Goal: Navigation & Orientation: Find specific page/section

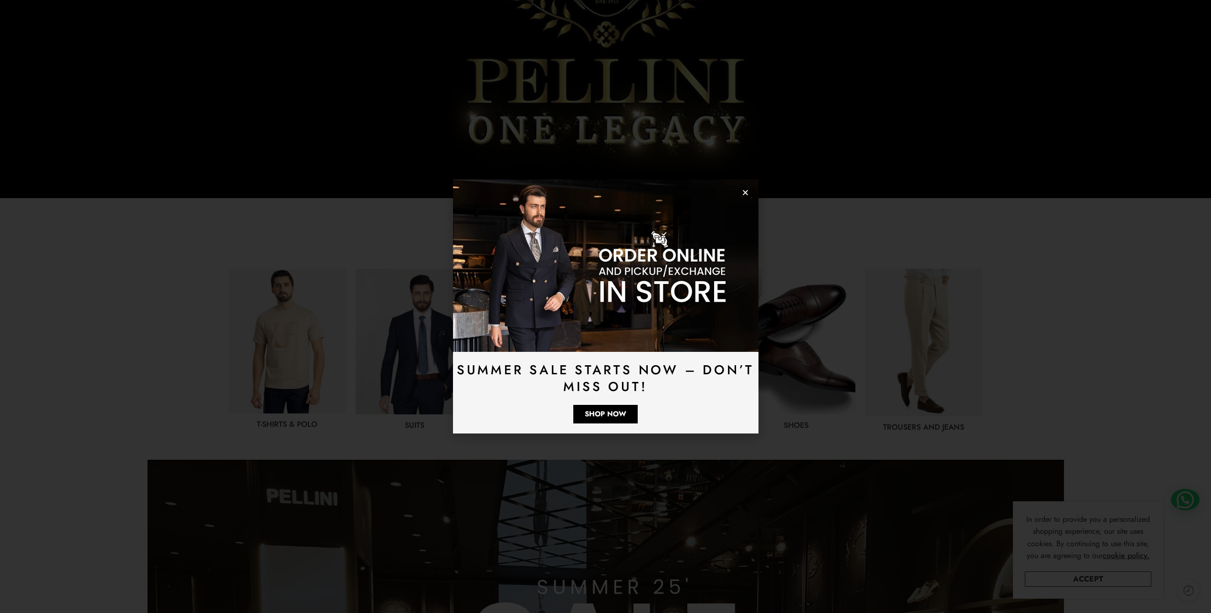
click at [819, 327] on div "Summer Sale Starts Now – Don’t Miss Out! Shop Now" at bounding box center [605, 306] width 1211 height 613
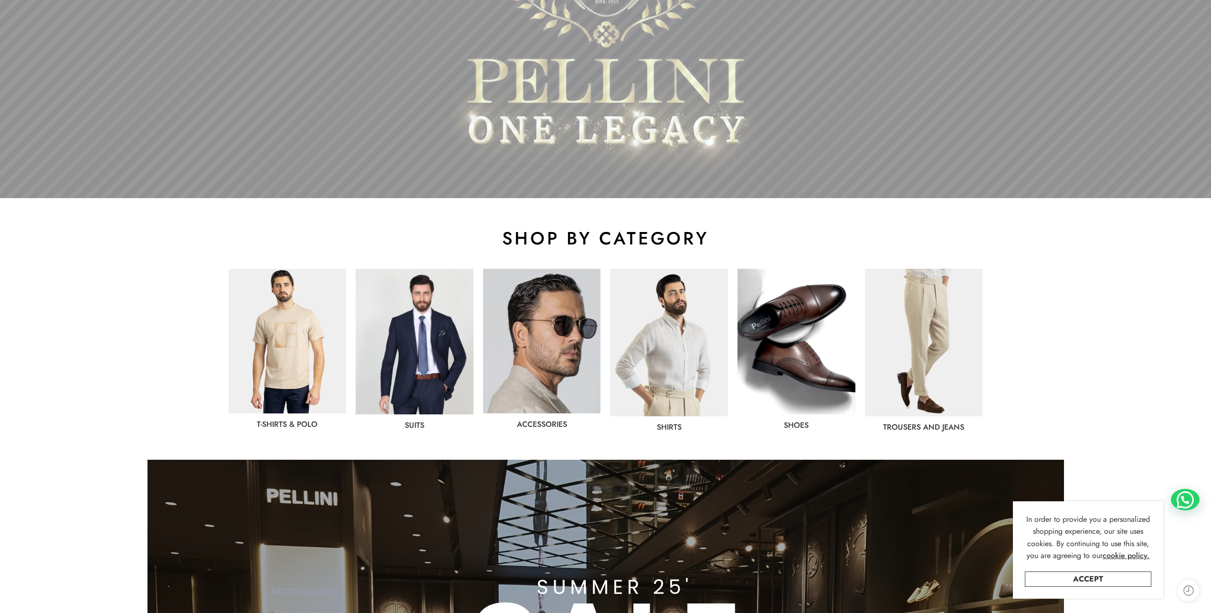
click at [809, 326] on img at bounding box center [797, 342] width 118 height 146
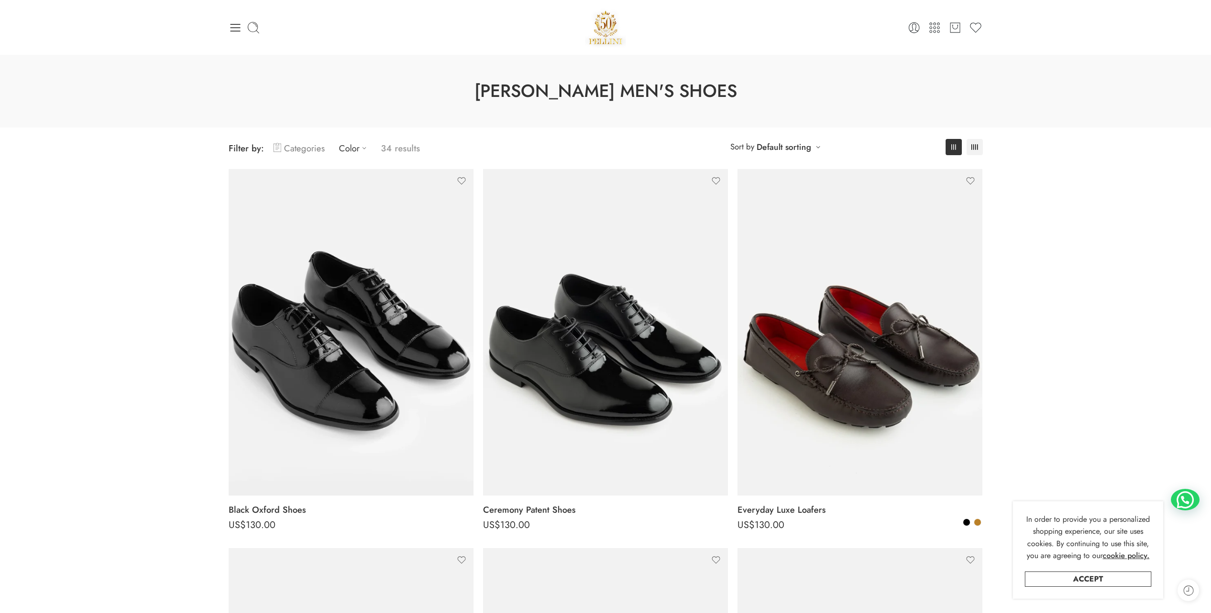
click at [298, 147] on link "Categories" at bounding box center [299, 148] width 51 height 22
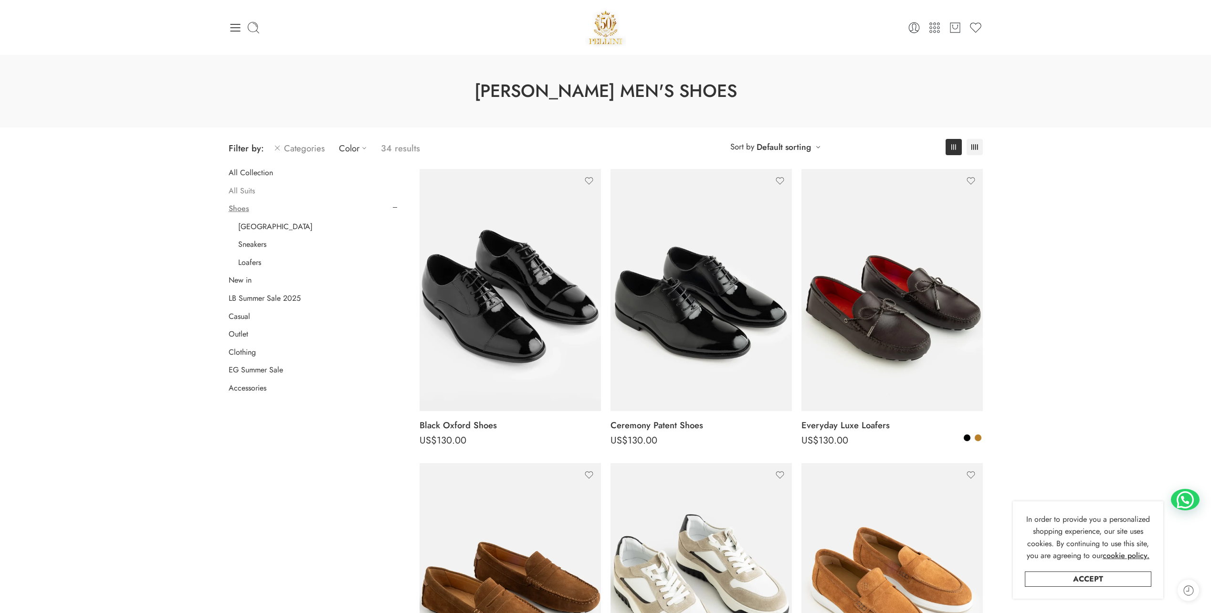
click at [245, 193] on link "All Suits" at bounding box center [242, 191] width 26 height 10
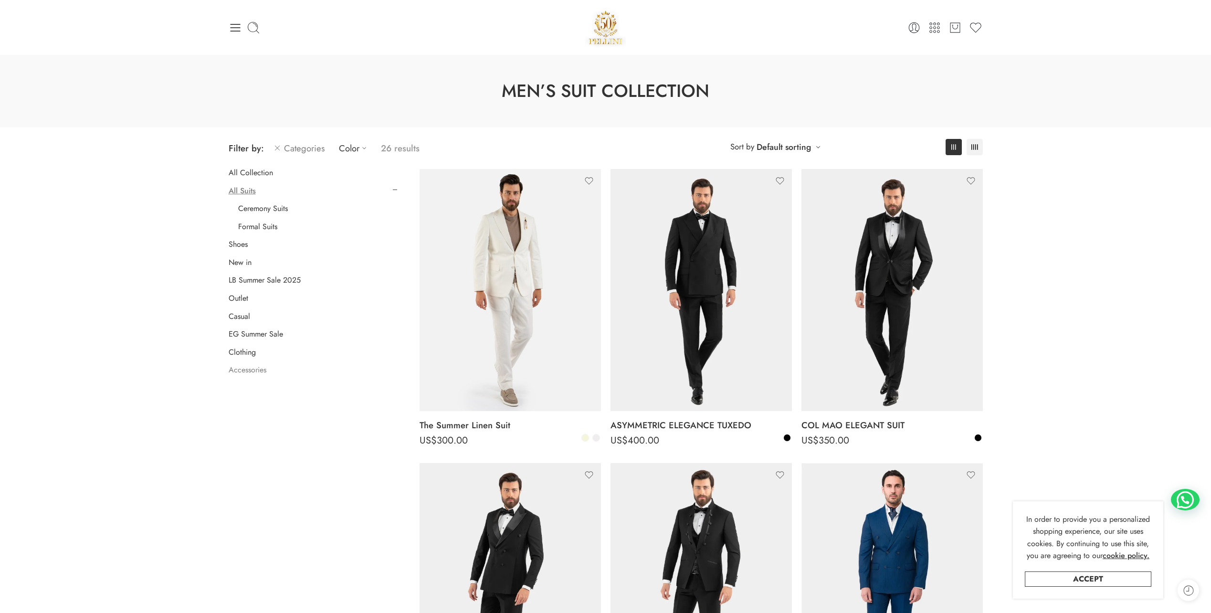
click at [245, 372] on link "Accessories" at bounding box center [248, 370] width 38 height 10
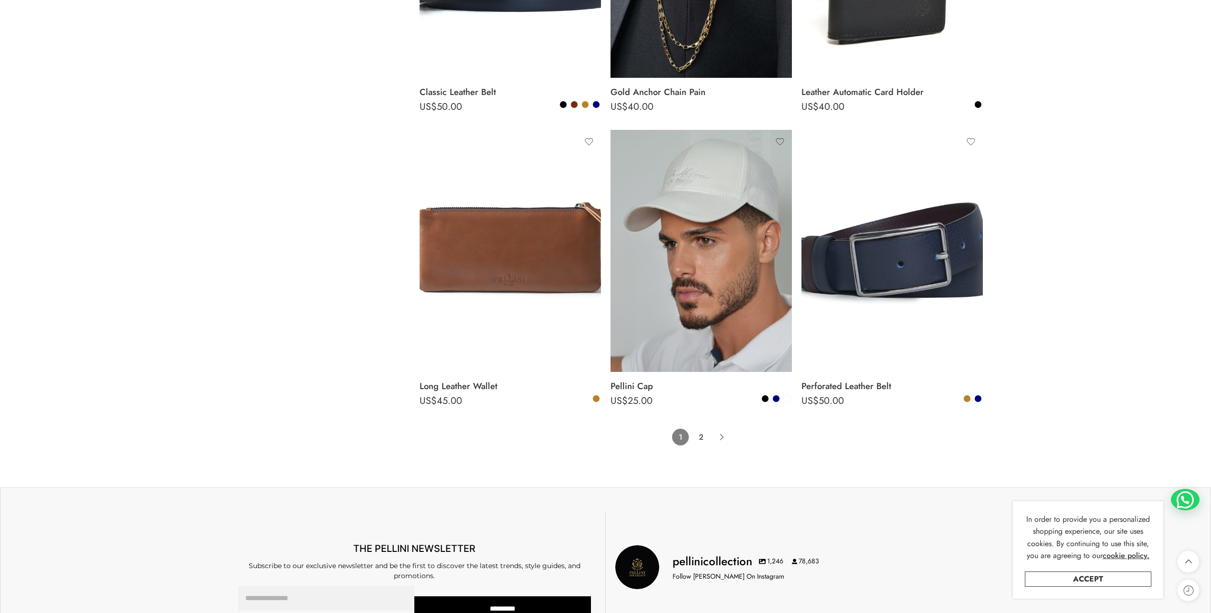
scroll to position [5661, 0]
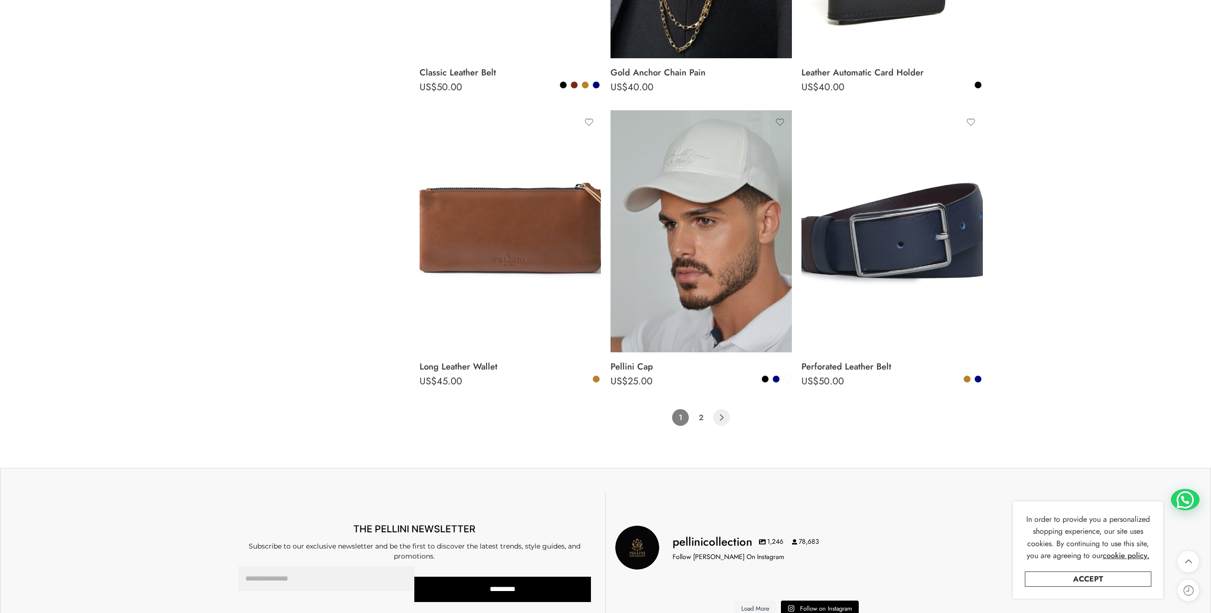
click at [726, 415] on icon "Product Pagination" at bounding box center [721, 417] width 17 height 17
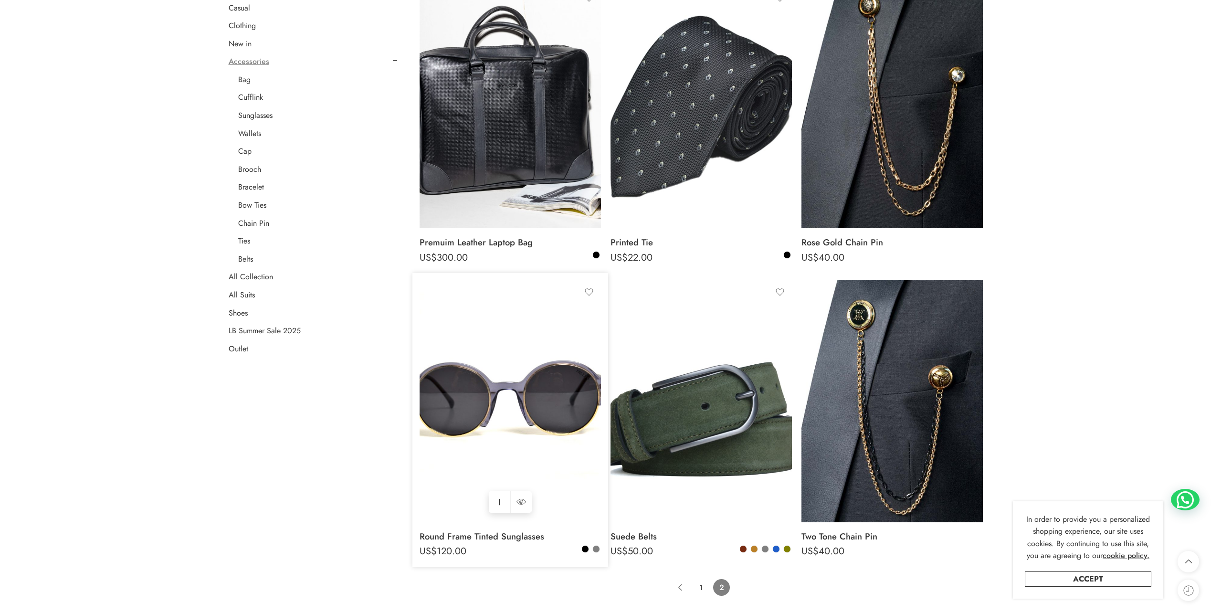
scroll to position [27, 0]
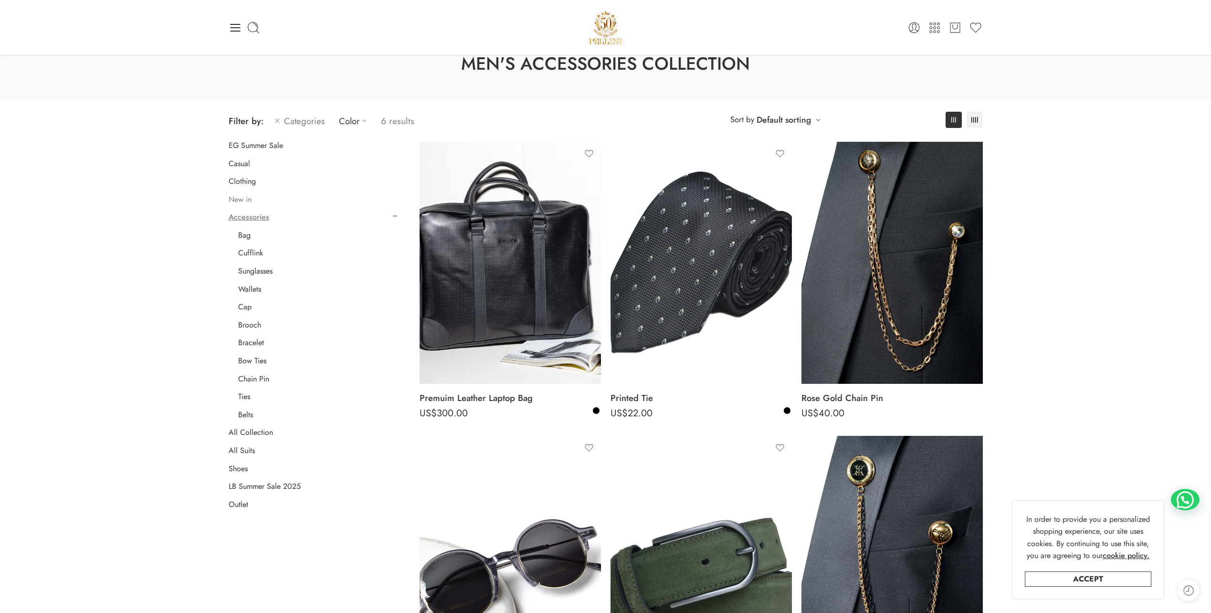
click at [231, 201] on link "New in" at bounding box center [240, 200] width 23 height 10
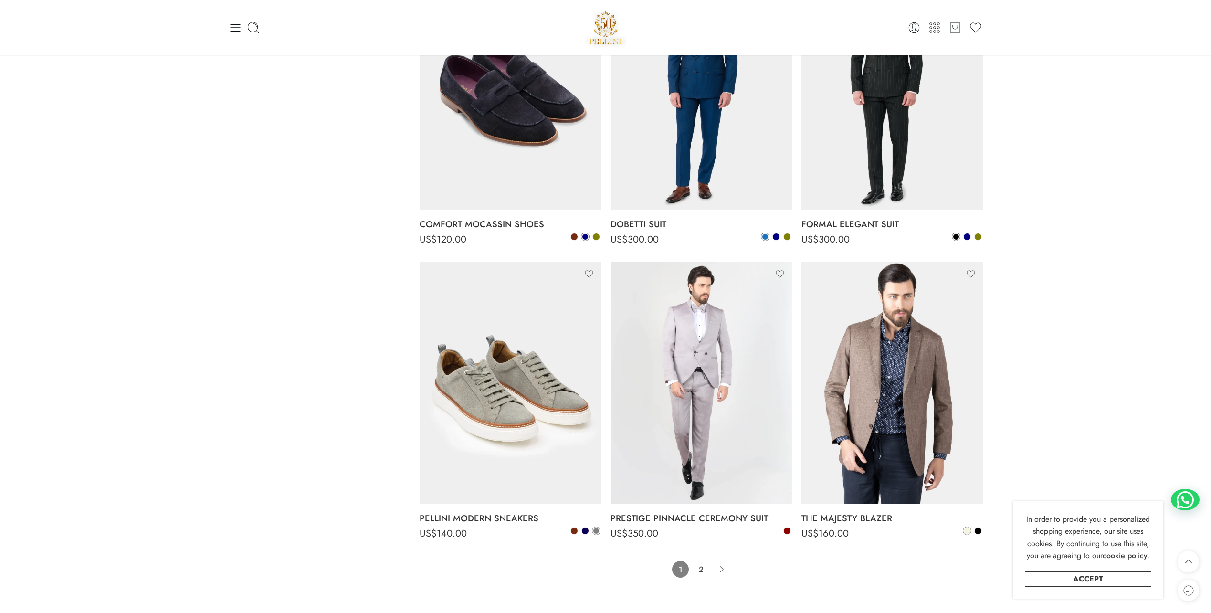
scroll to position [5518, 0]
